Goal: Task Accomplishment & Management: Complete application form

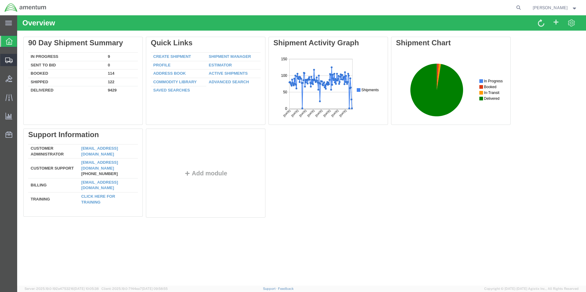
click at [0, 0] on span "Create from Template" at bounding box center [0, 0] width 0 height 0
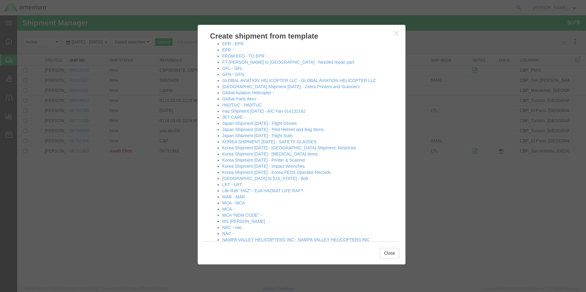
scroll to position [276, 0]
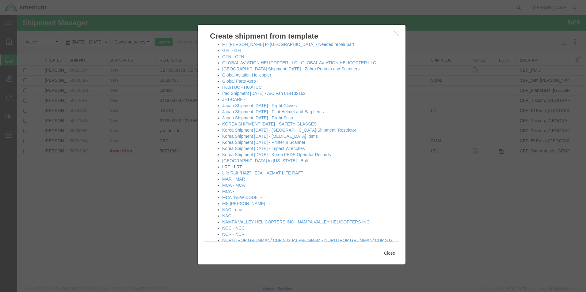
click at [236, 167] on link "LRT - LRT" at bounding box center [232, 167] width 20 height 5
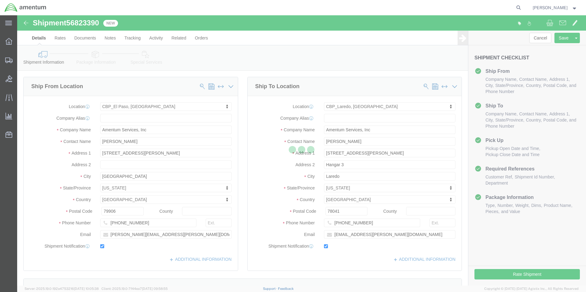
select select "49831"
select select "49940"
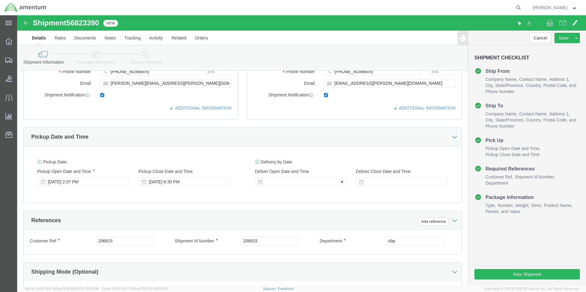
scroll to position [153, 0]
click input "206815"
type input "l"
click input "LOG CARDS"
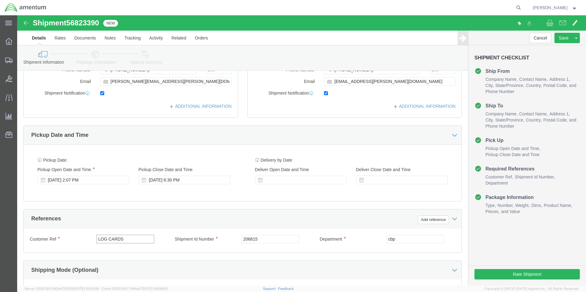
click input "LOG CARDS"
type input "LOG CARDS"
click div "Shipment Id Number 206815"
click input "206815"
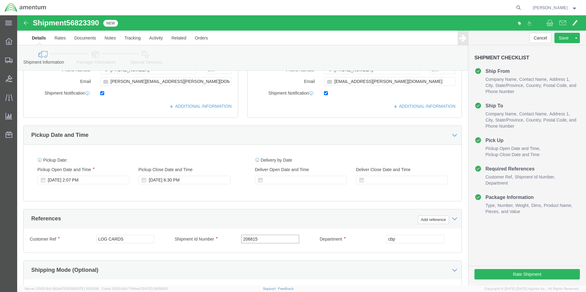
click input "206815"
paste input "LOG CARDS"
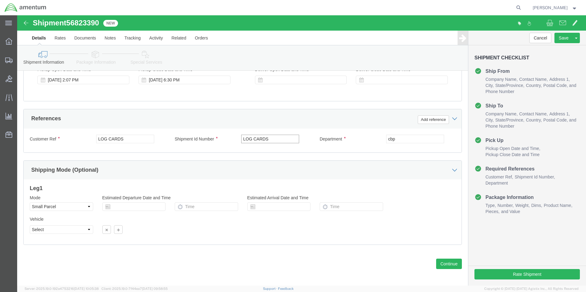
scroll to position [256, 0]
type input "LOG CARDS"
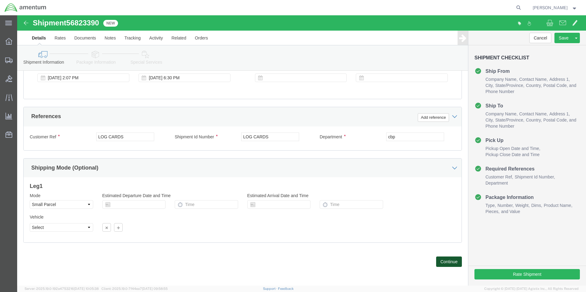
click button "Continue"
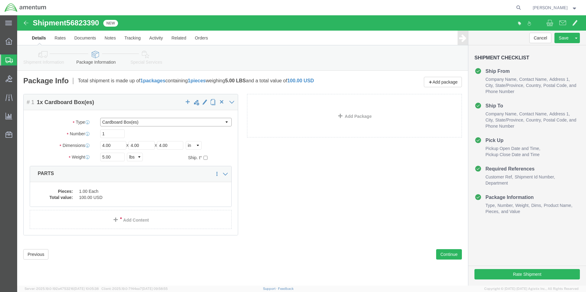
click select "Select Bale(s) Basket(s) Bolt(s) Bottle(s) Buckets Bulk Bundle(s) Can(s) Cardbo…"
select select "YRPK"
click select "Select Bale(s) Basket(s) Bolt(s) Bottle(s) Buckets Bulk Bundle(s) Can(s) Cardbo…"
click input "4.00"
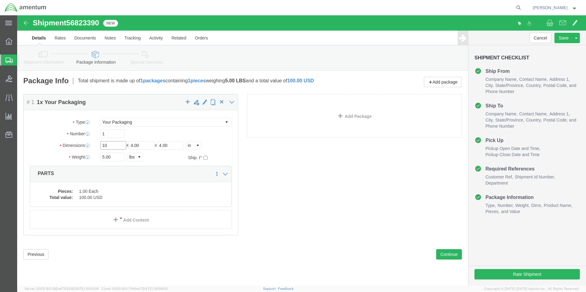
type input "10"
type input "1"
click input "1"
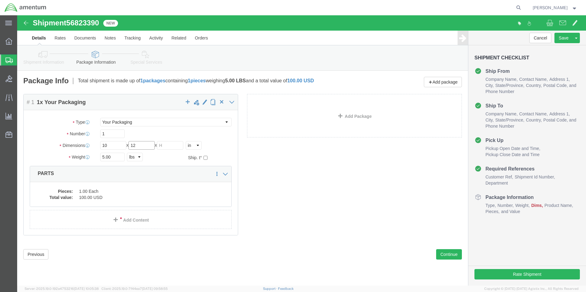
type input "12"
type input "1"
click input "5.00"
drag, startPoint x: 86, startPoint y: 141, endPoint x: 84, endPoint y: 133, distance: 8.2
click input "5.00"
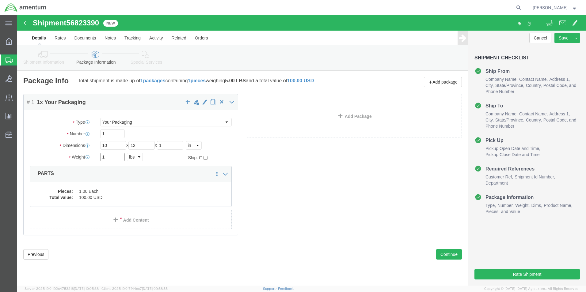
type input "1"
click div "Package Content # 1 1 x Your Packaging Package Type Select Bale(s) Basket(s) Bo…"
click dd "100.00 USD"
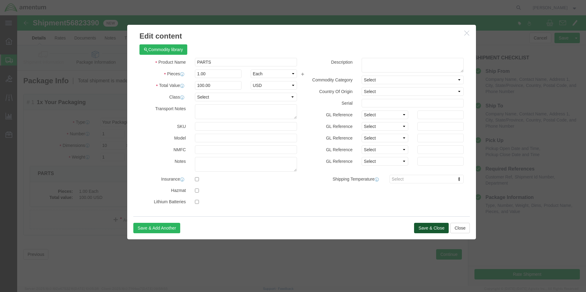
click button "Save & Close"
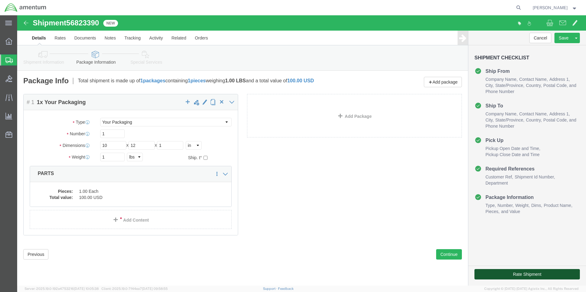
click button "Rate Shipment"
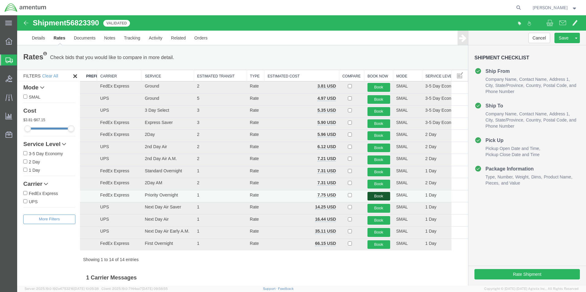
click at [368, 195] on button "Book" at bounding box center [378, 196] width 23 height 9
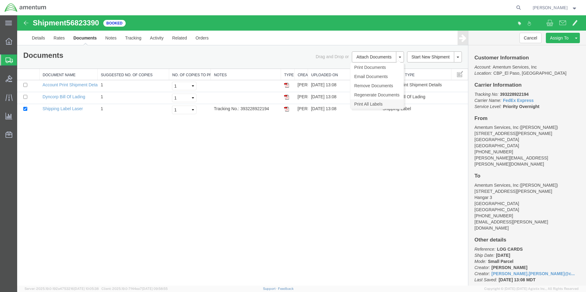
click at [373, 104] on link "Print All Labels" at bounding box center [376, 104] width 53 height 9
